Goal: Transaction & Acquisition: Book appointment/travel/reservation

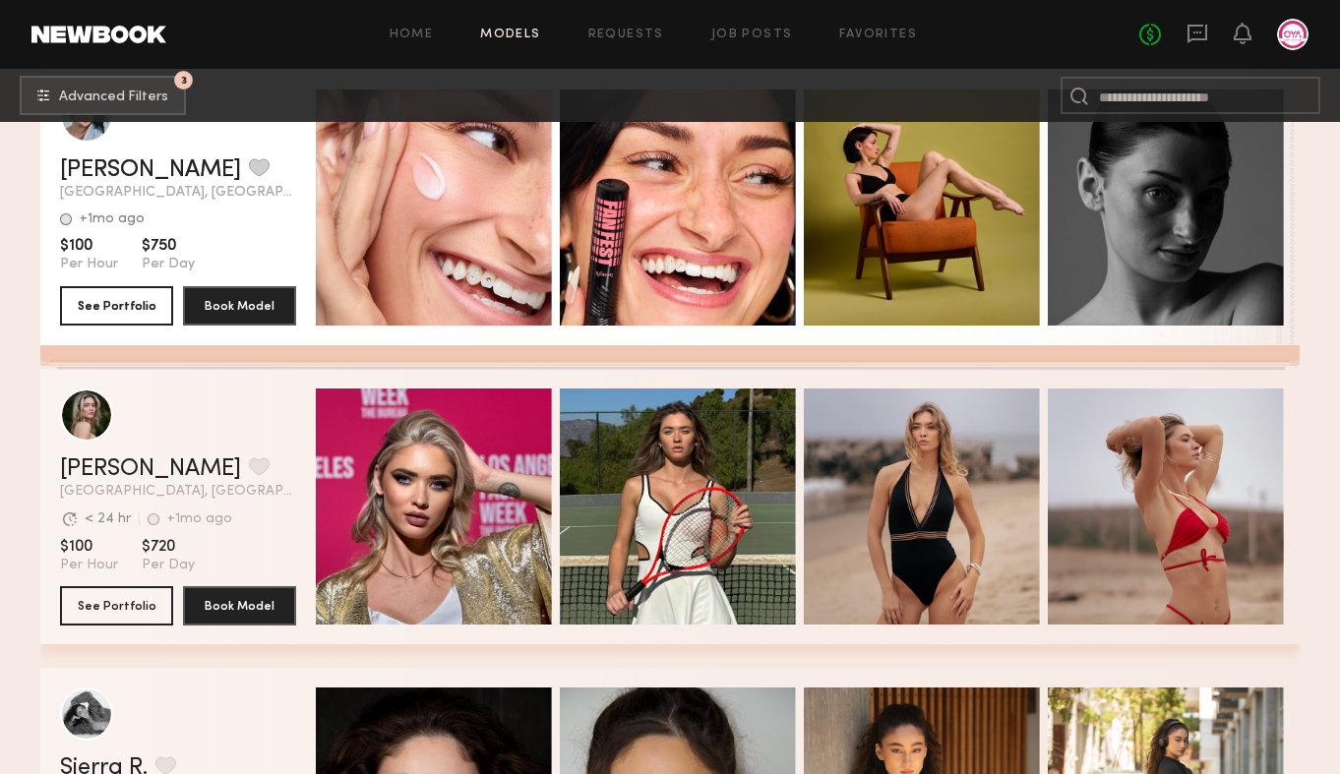
scroll to position [61258, 0]
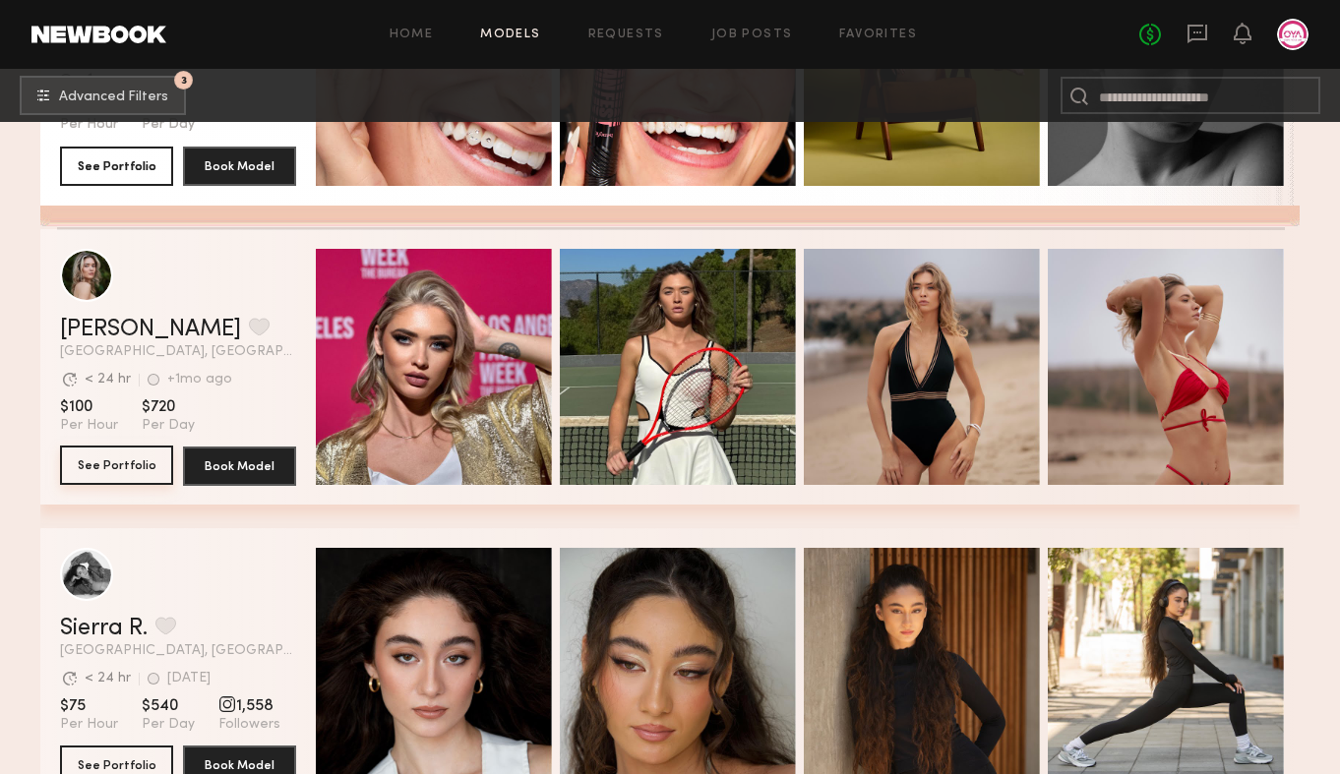
click at [134, 464] on button "See Portfolio" at bounding box center [116, 465] width 113 height 39
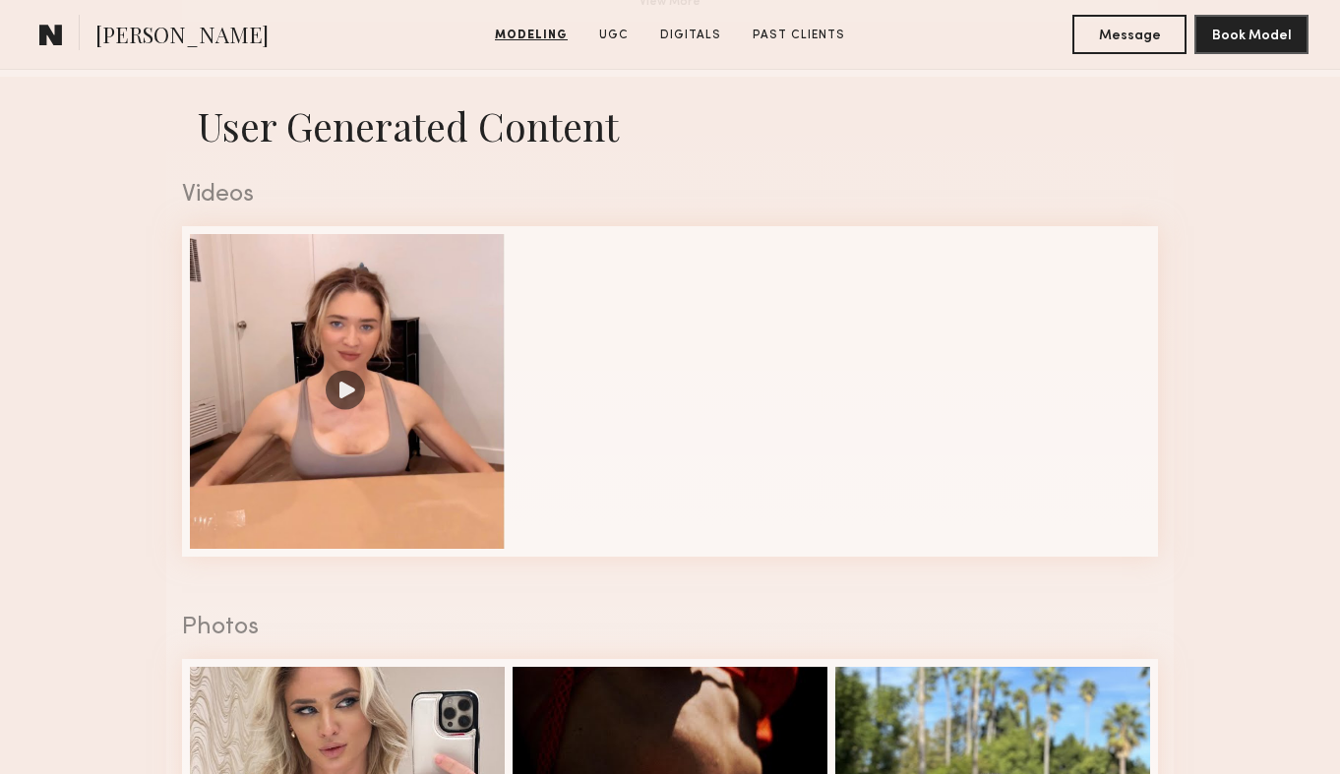
scroll to position [1908, 0]
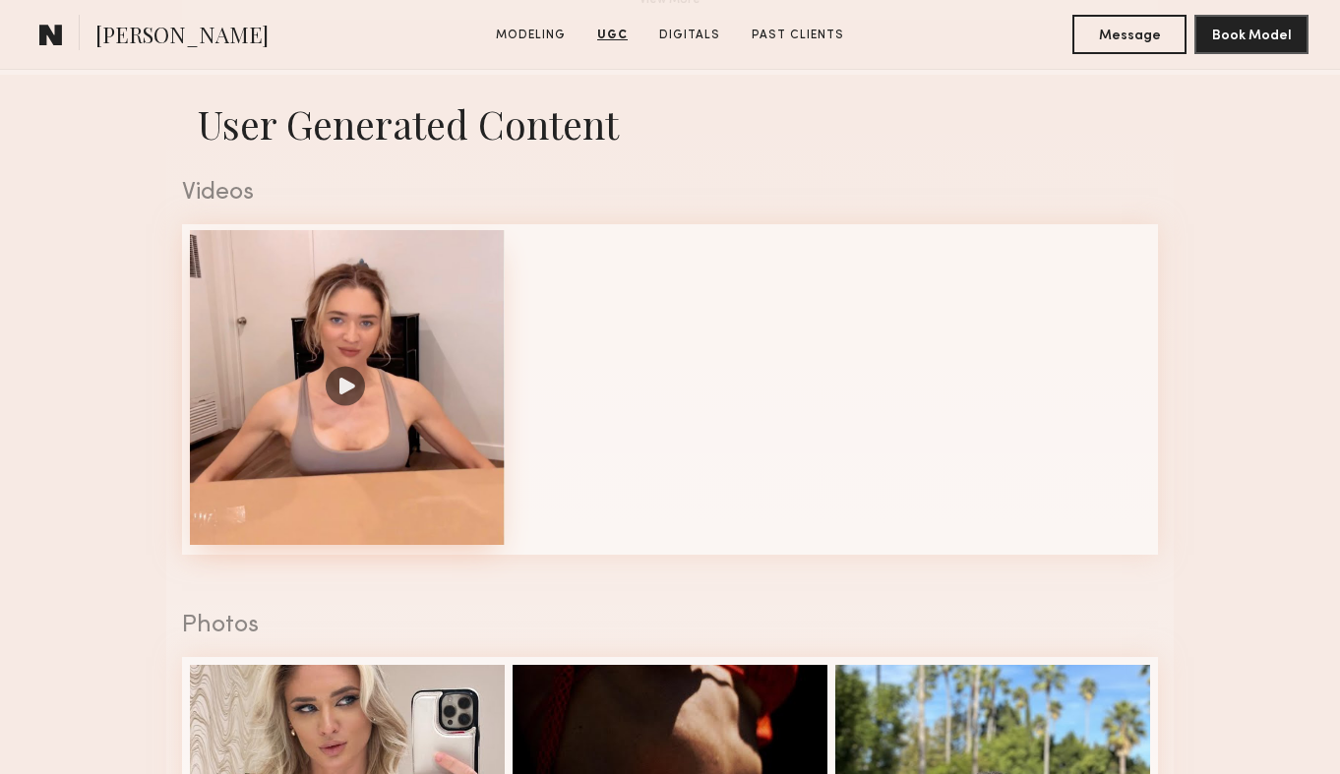
click at [352, 373] on div at bounding box center [347, 387] width 315 height 315
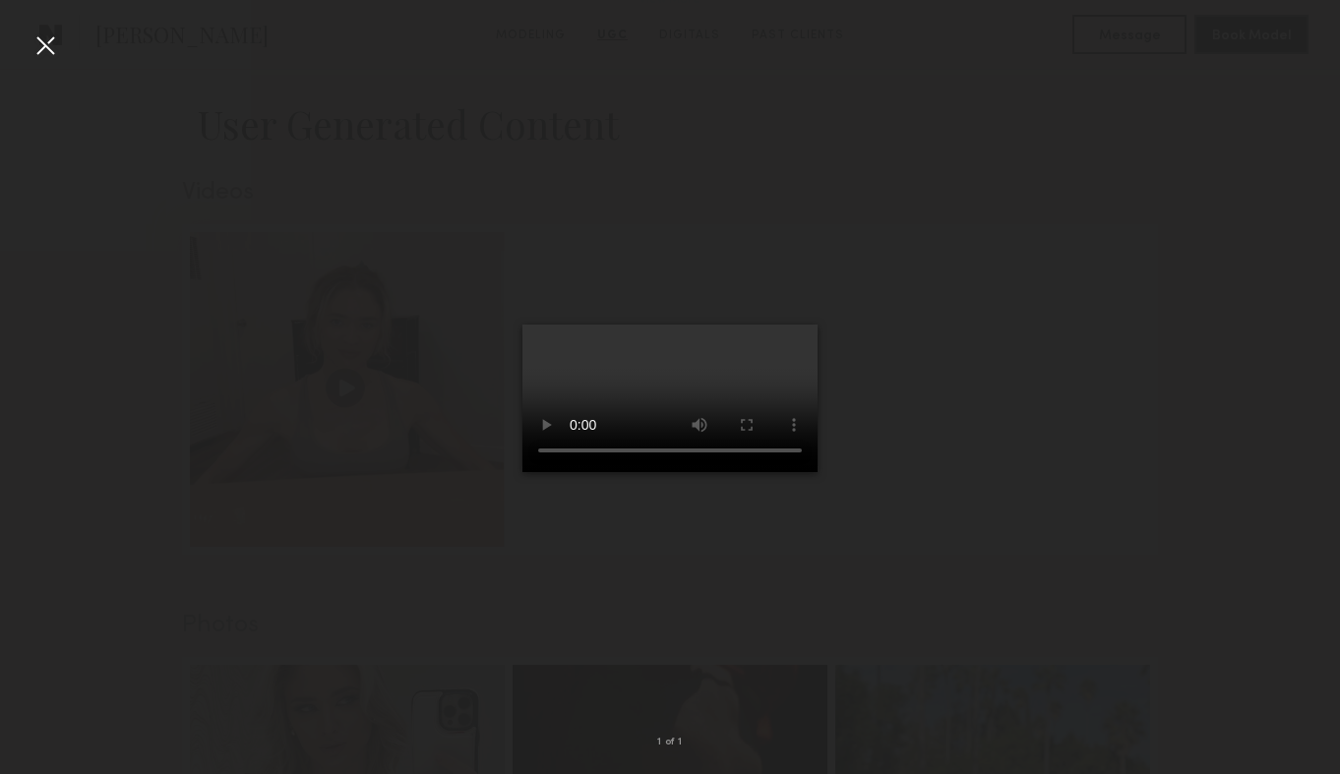
click at [41, 56] on div at bounding box center [45, 45] width 31 height 31
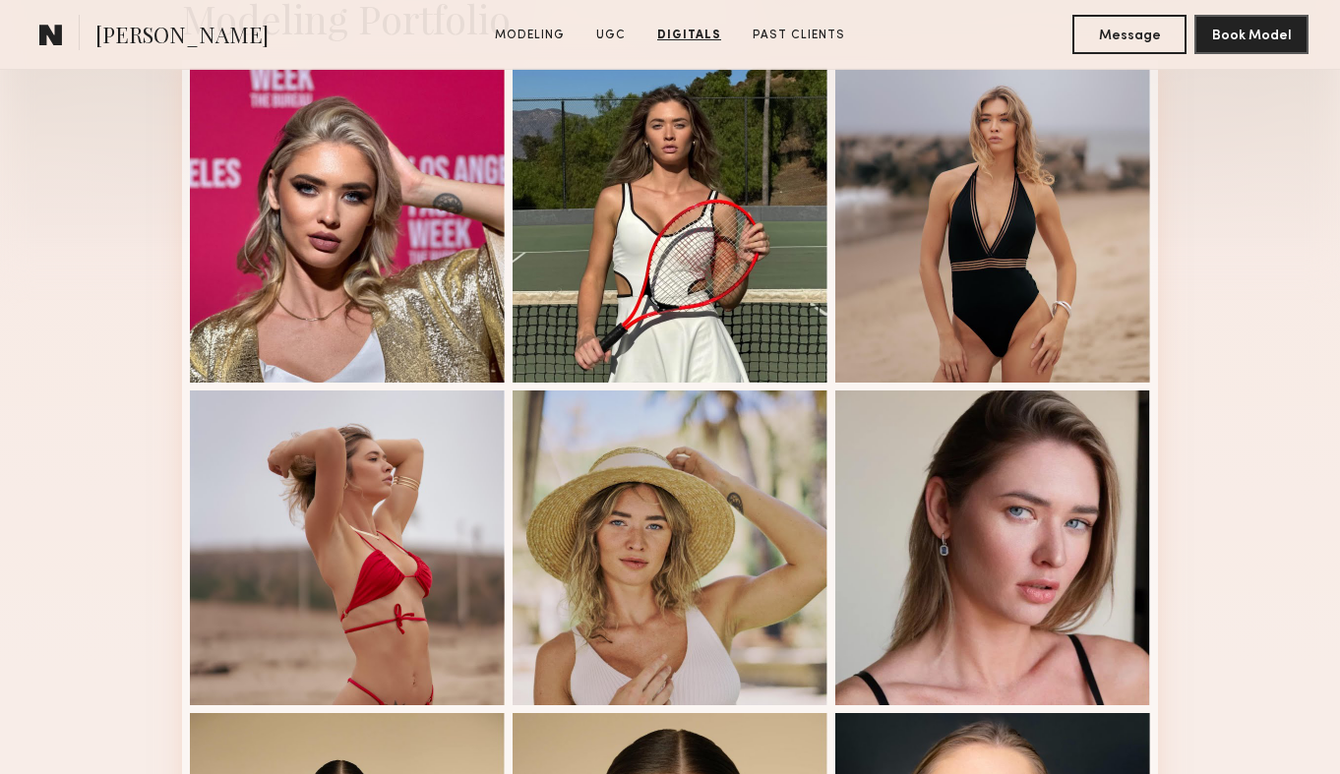
scroll to position [0, 0]
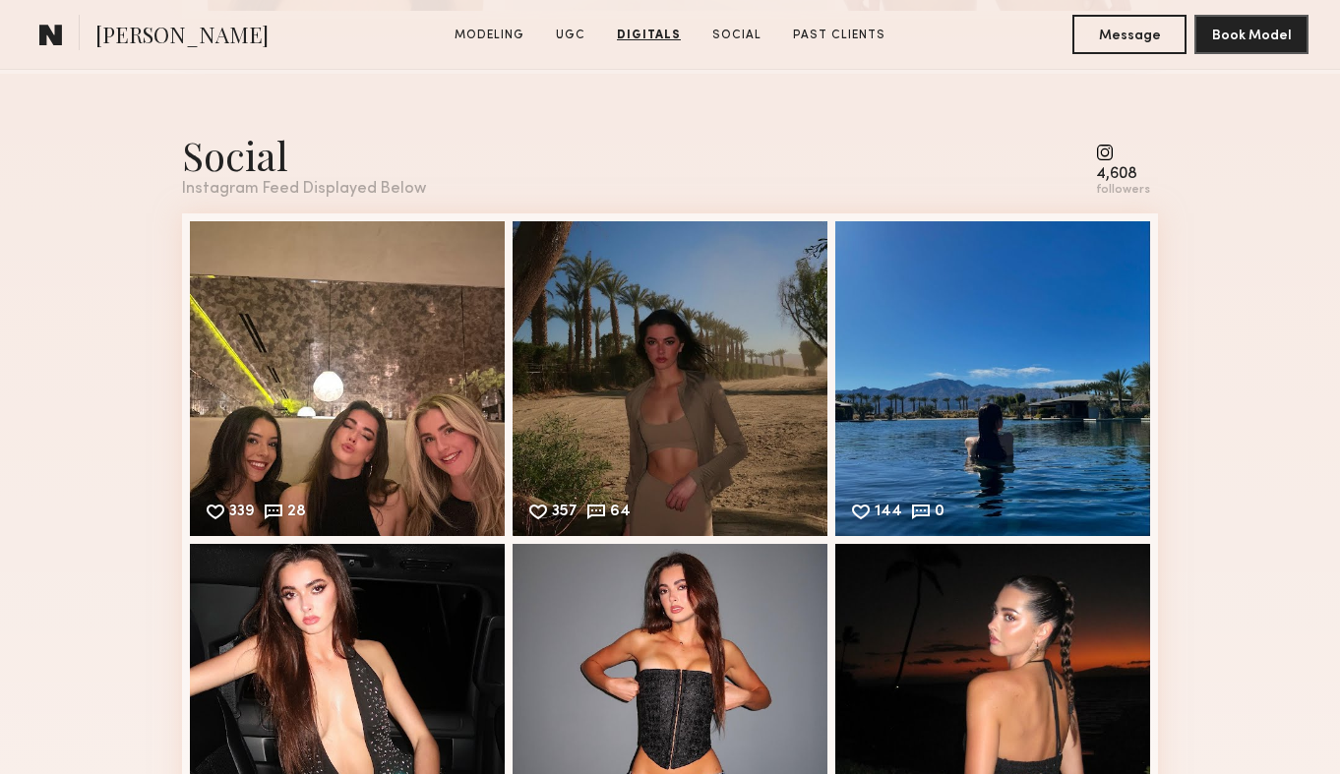
scroll to position [4033, 0]
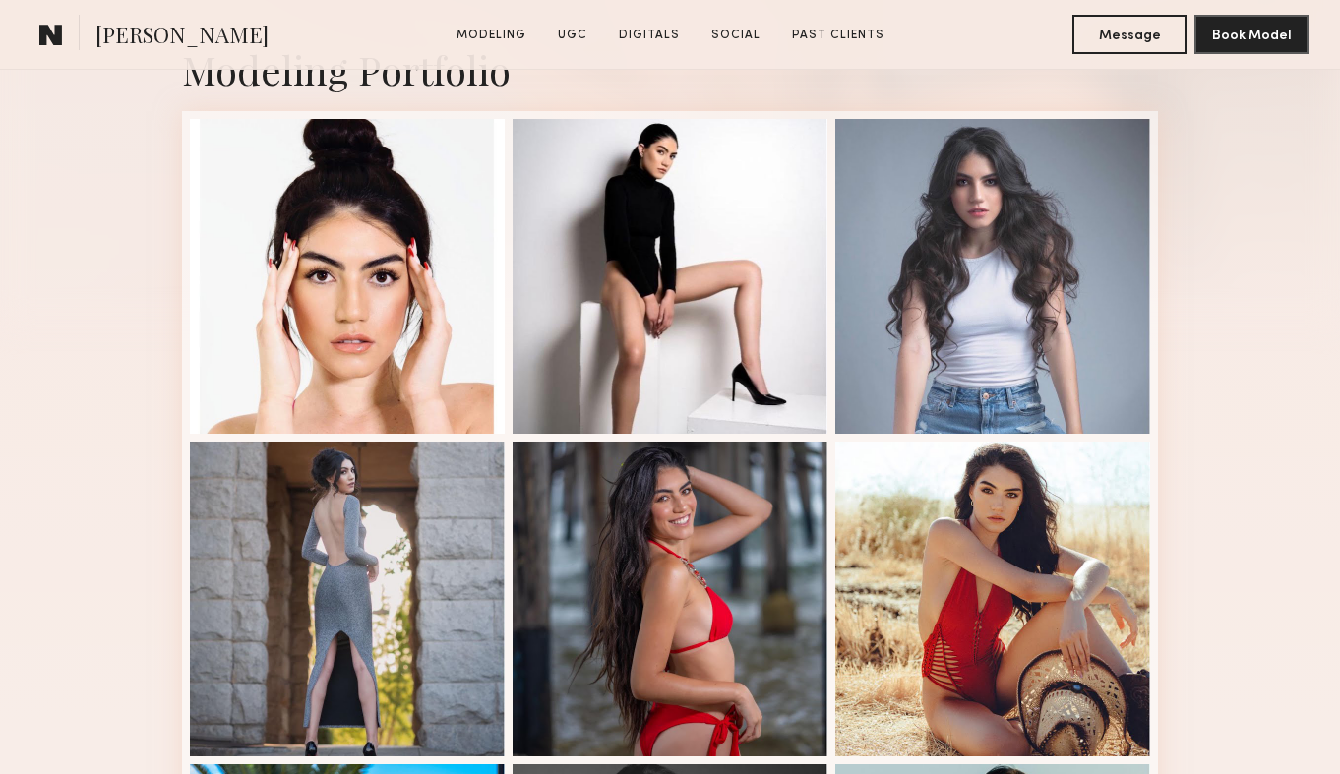
scroll to position [569, 0]
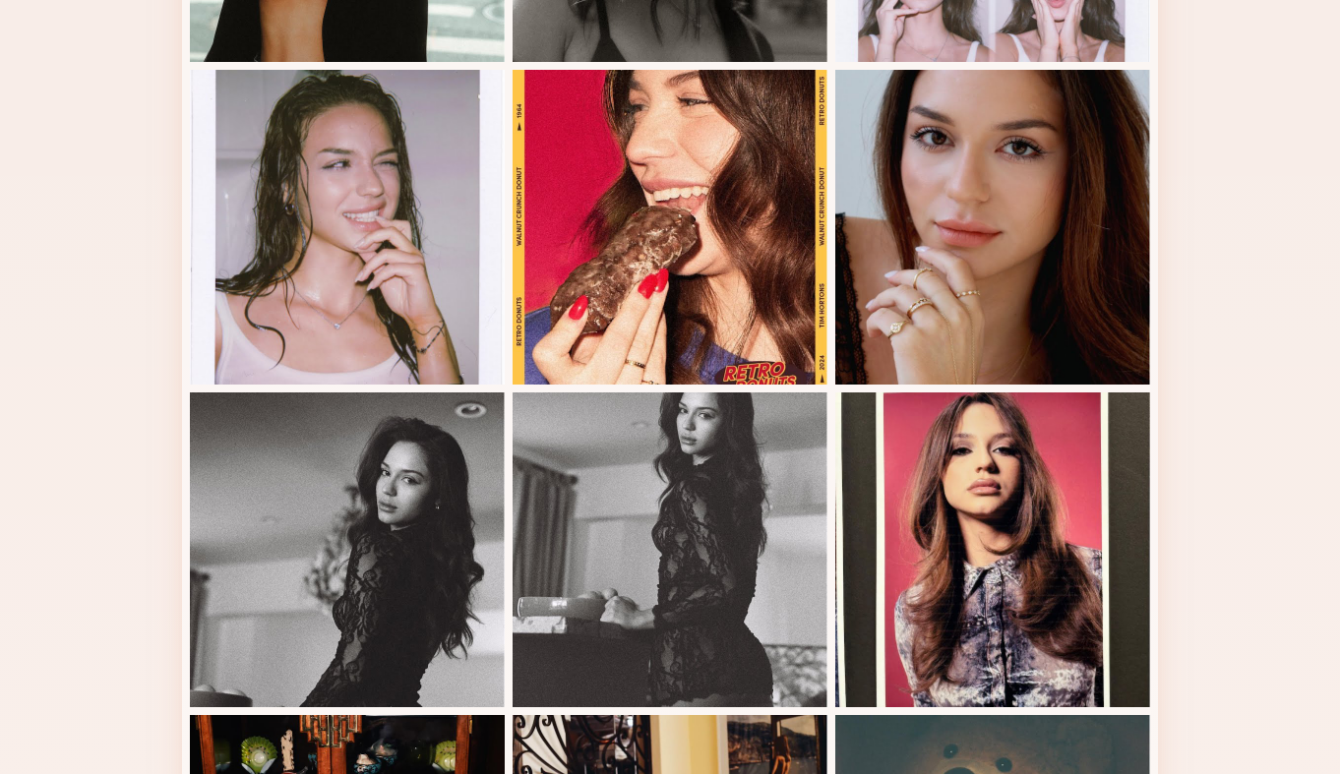
scroll to position [1740, 0]
